Goal: Transaction & Acquisition: Subscribe to service/newsletter

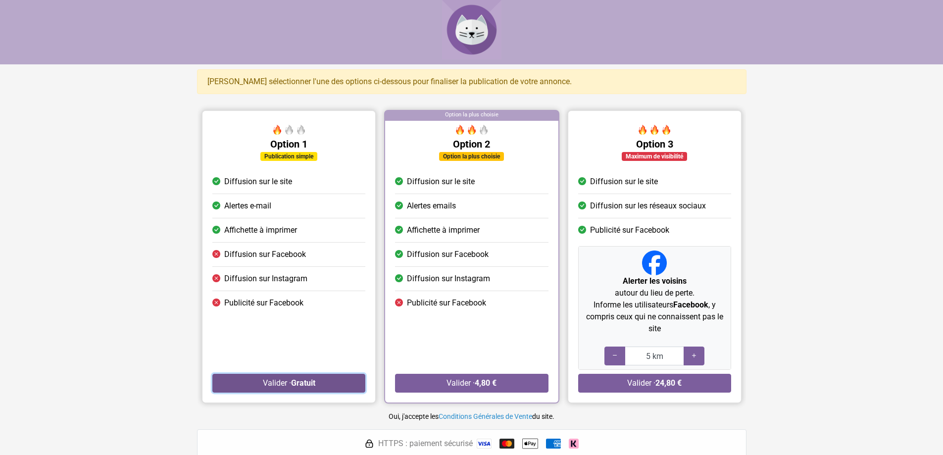
click at [297, 383] on strong "Gratuit" at bounding box center [303, 382] width 24 height 9
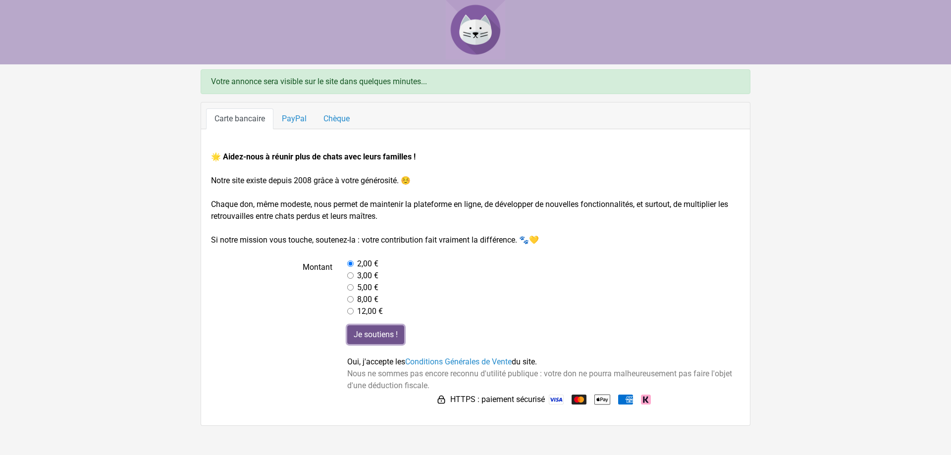
click at [376, 333] on input "Je soutiens !" at bounding box center [375, 334] width 57 height 19
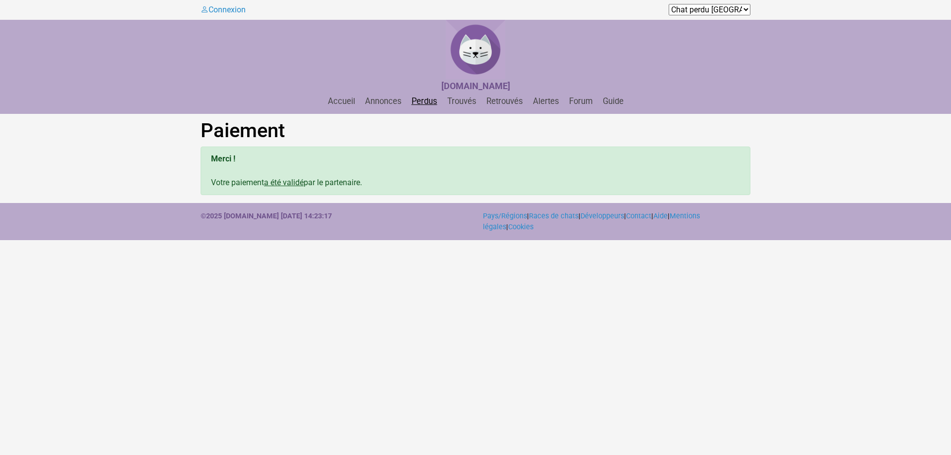
click at [423, 103] on link "Perdus" at bounding box center [424, 101] width 34 height 9
